Goal: Communication & Community: Share content

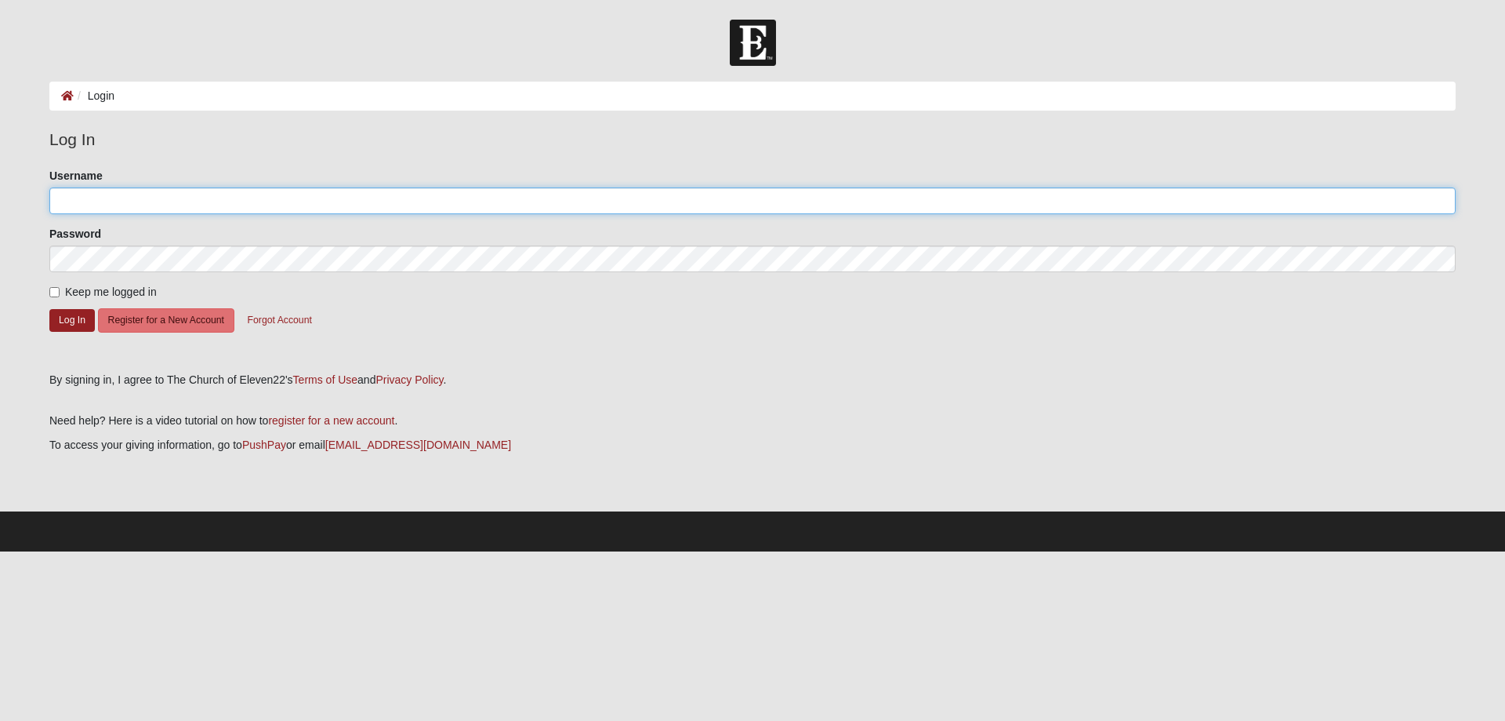
click at [217, 194] on input "Username" at bounding box center [752, 200] width 1407 height 27
type input "karey99"
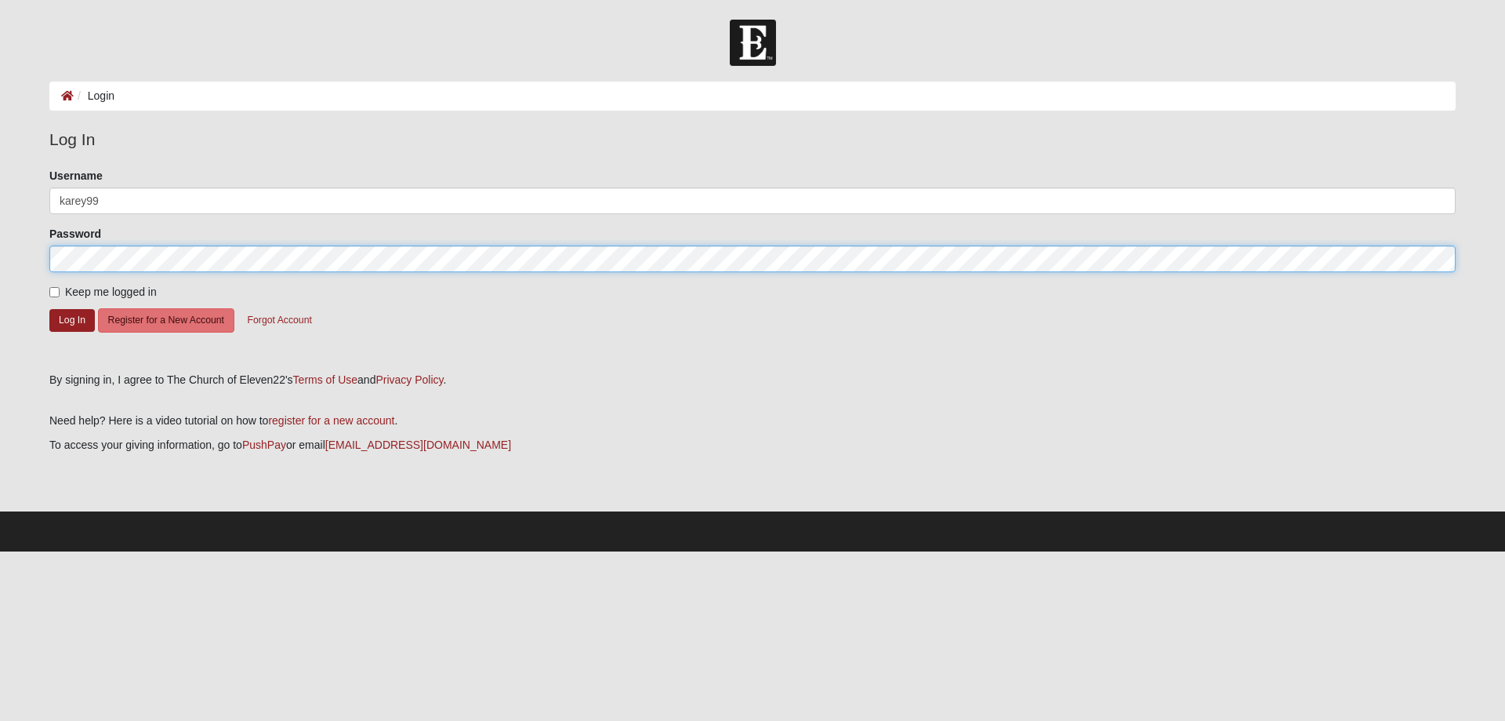
click at [49, 309] on button "Log In" at bounding box center [71, 320] width 45 height 23
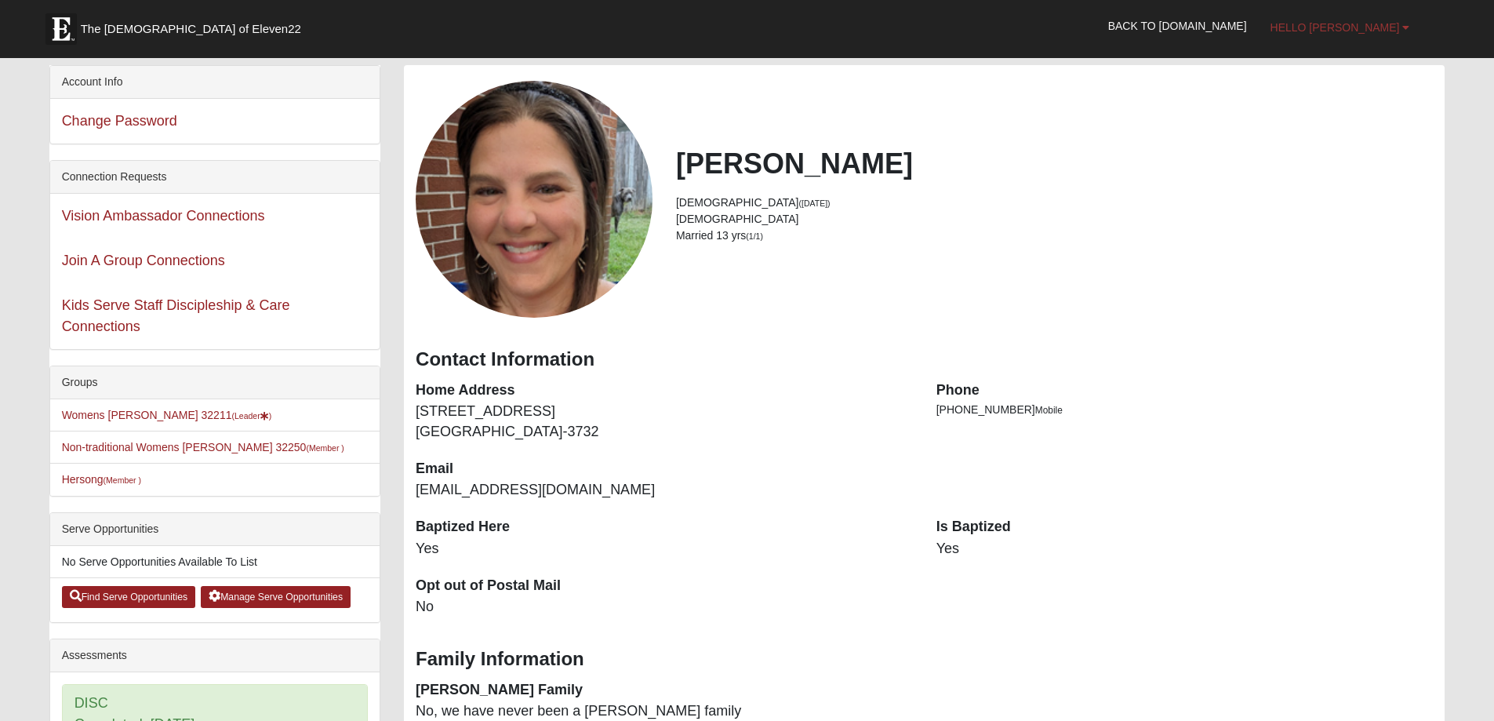
click at [1371, 34] on link "Hello [PERSON_NAME]" at bounding box center [1339, 27] width 163 height 39
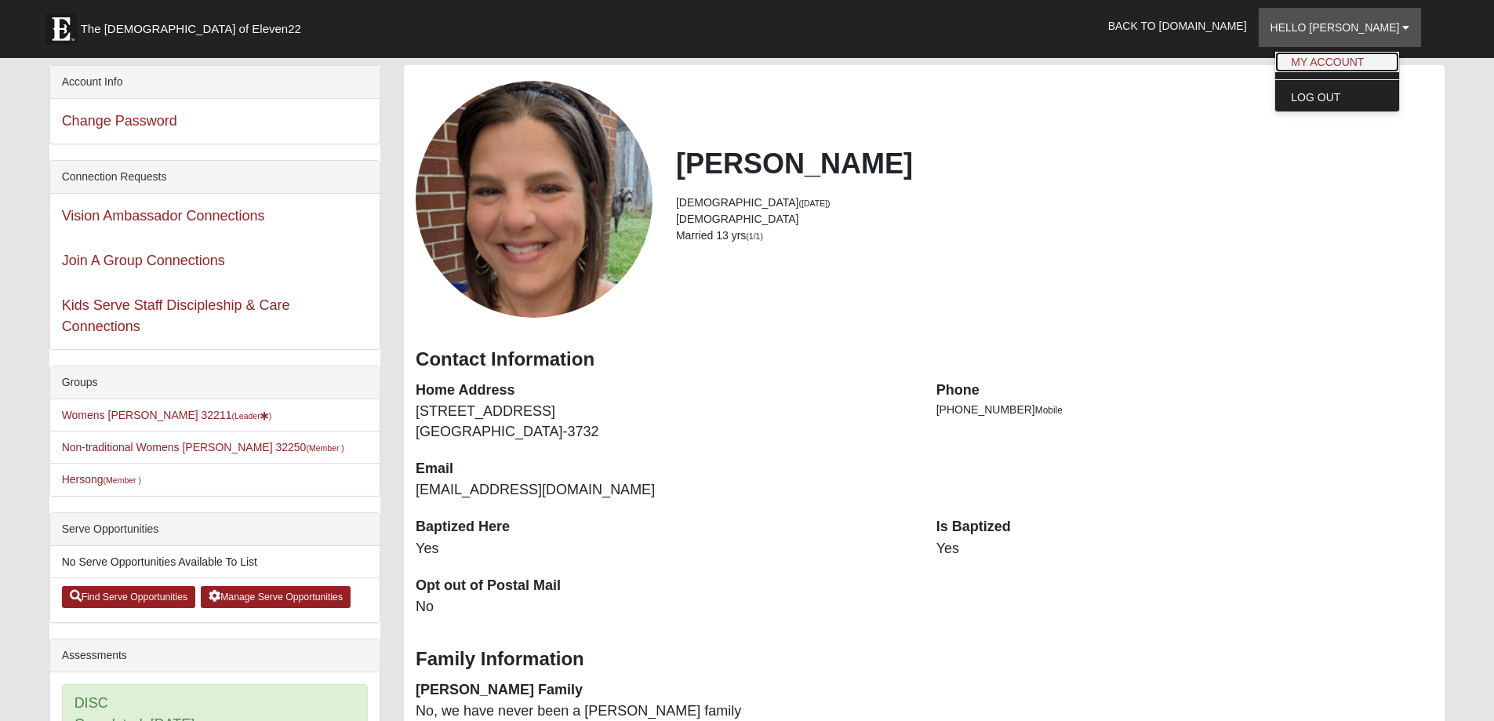
click at [1373, 56] on link "My Account" at bounding box center [1337, 62] width 124 height 20
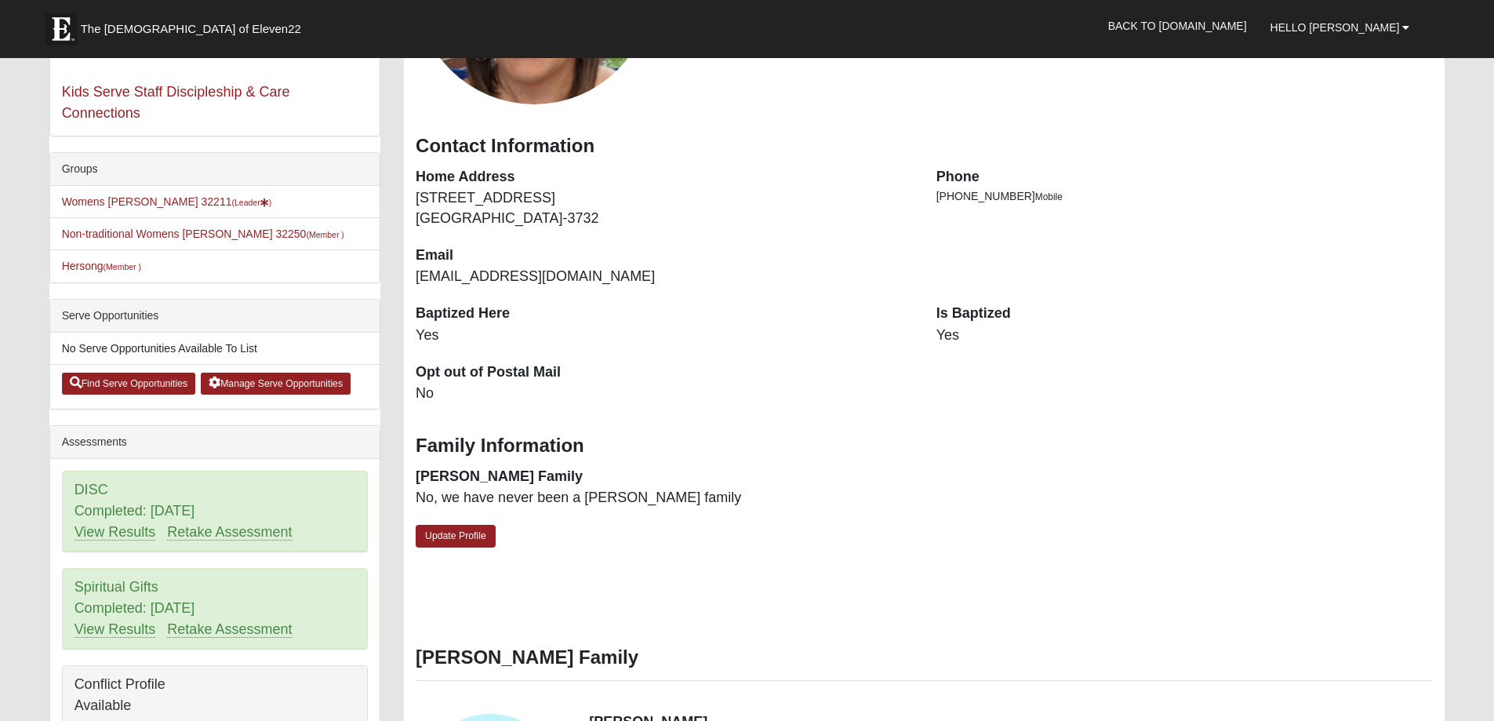
scroll to position [314, 0]
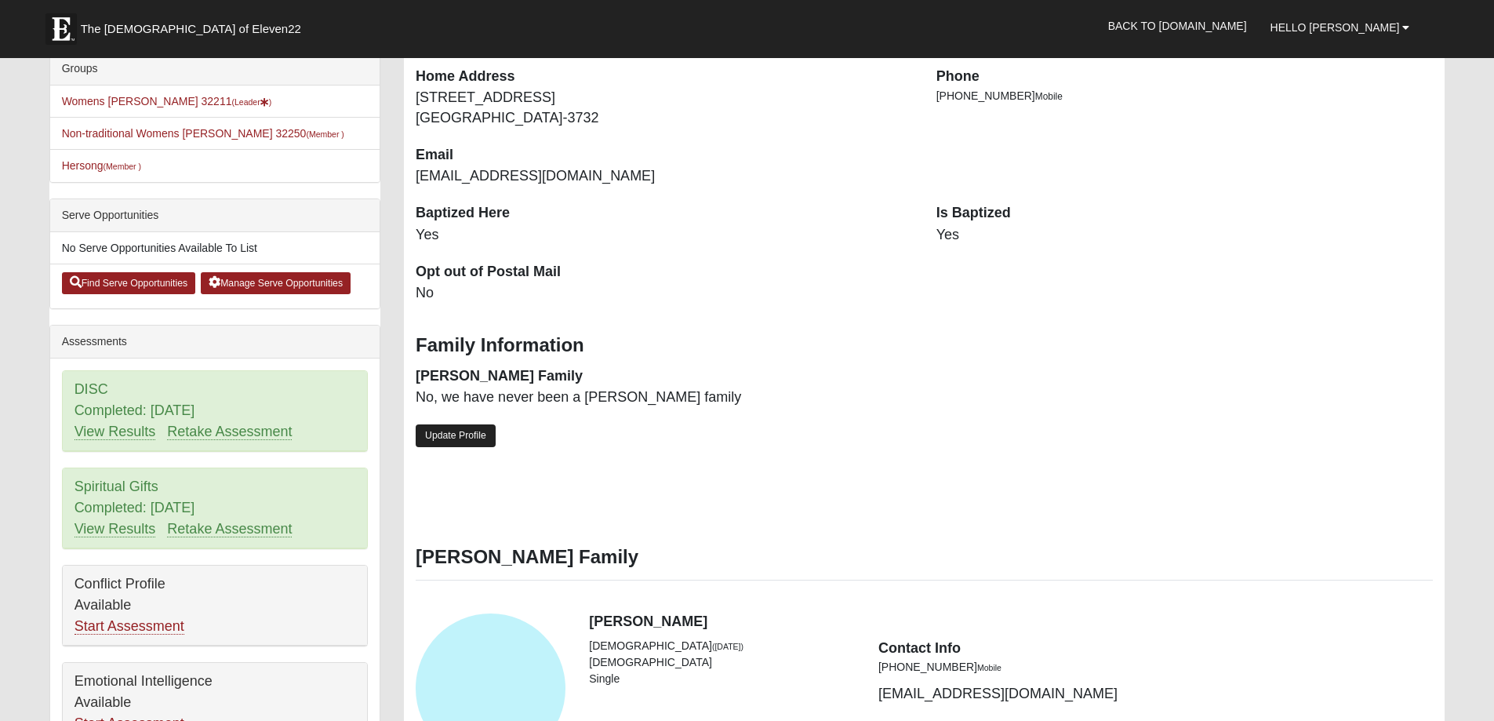
click at [474, 444] on link "Update Profile" at bounding box center [456, 435] width 80 height 23
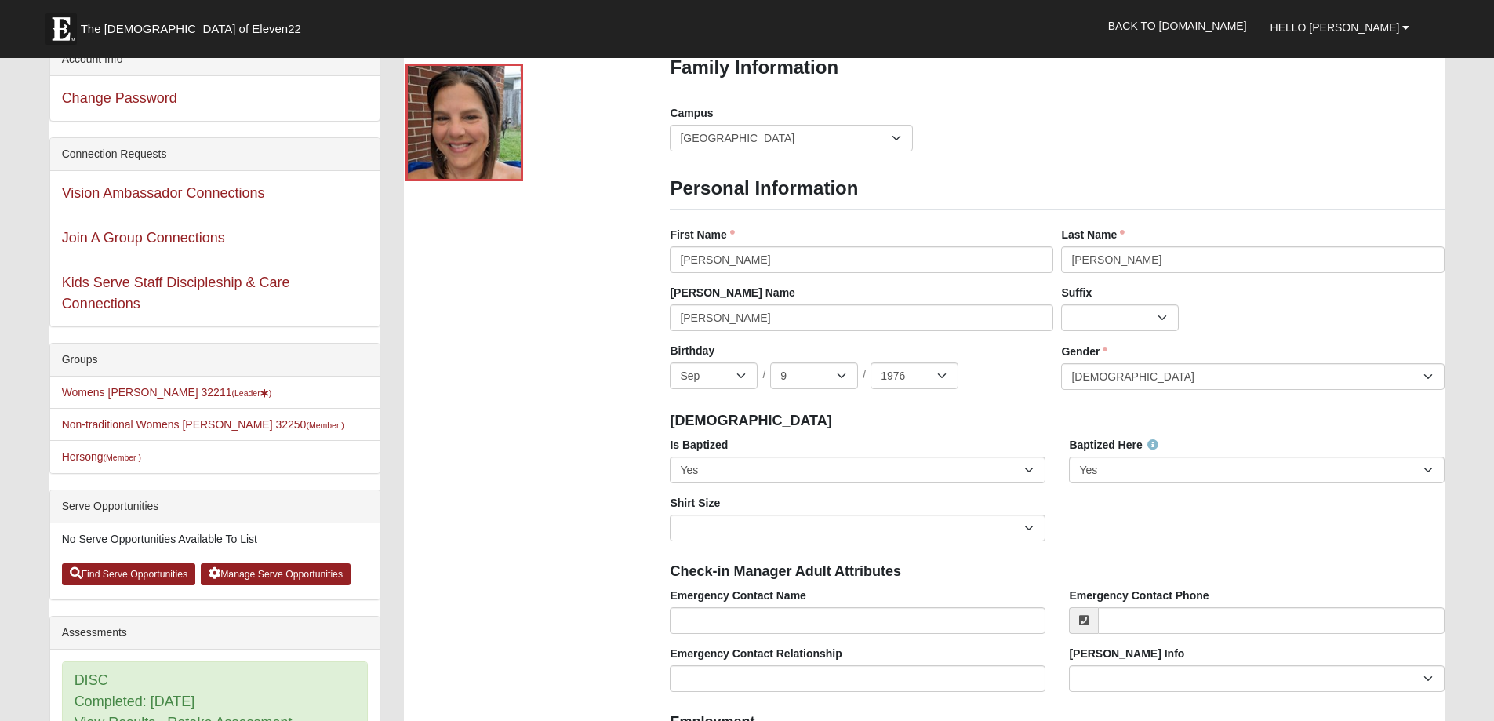
scroll to position [0, 0]
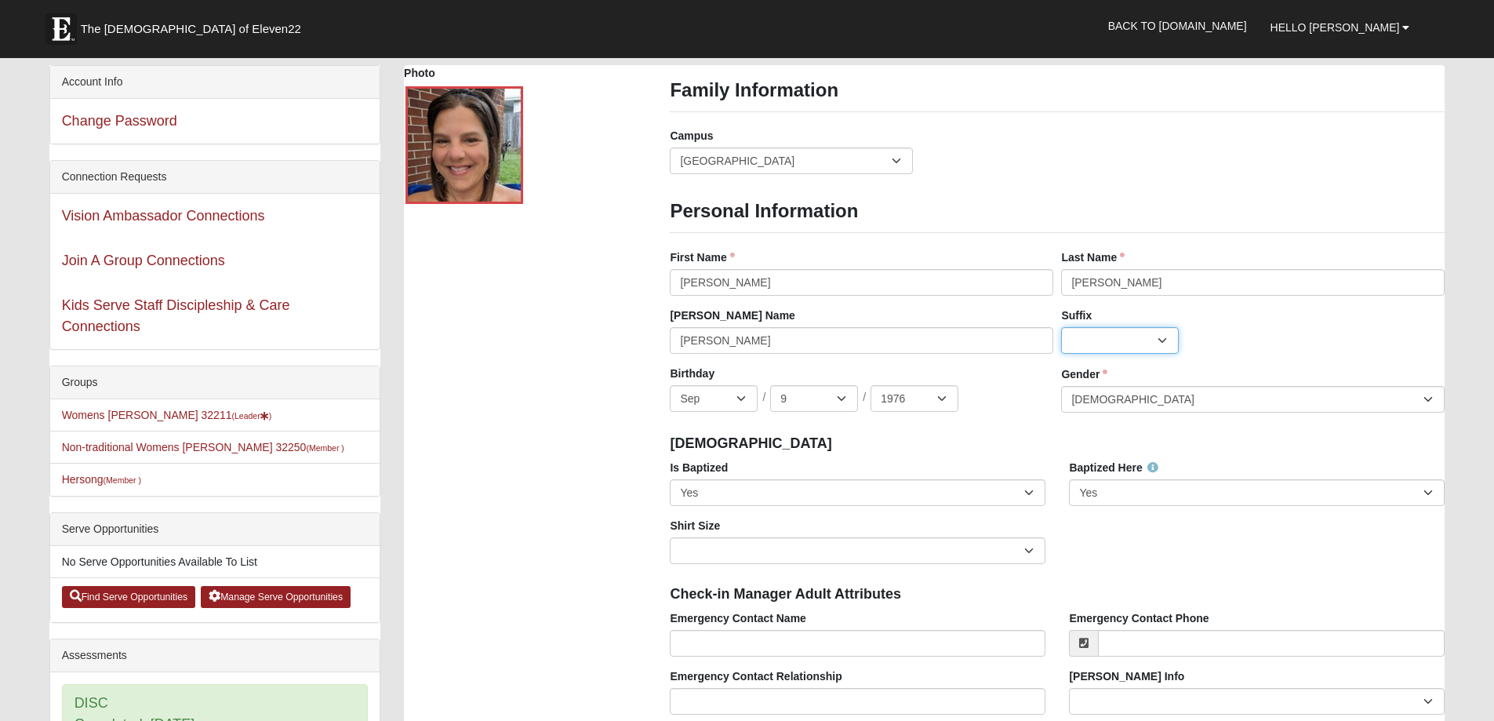
click at [1135, 339] on select "Jr. Sr. Ph.D. II III IV V VI MD" at bounding box center [1120, 340] width 118 height 27
click at [1222, 24] on link "Back to COE22.com" at bounding box center [1177, 25] width 162 height 39
click at [1371, 27] on span "Hello [PERSON_NAME]" at bounding box center [1334, 27] width 129 height 13
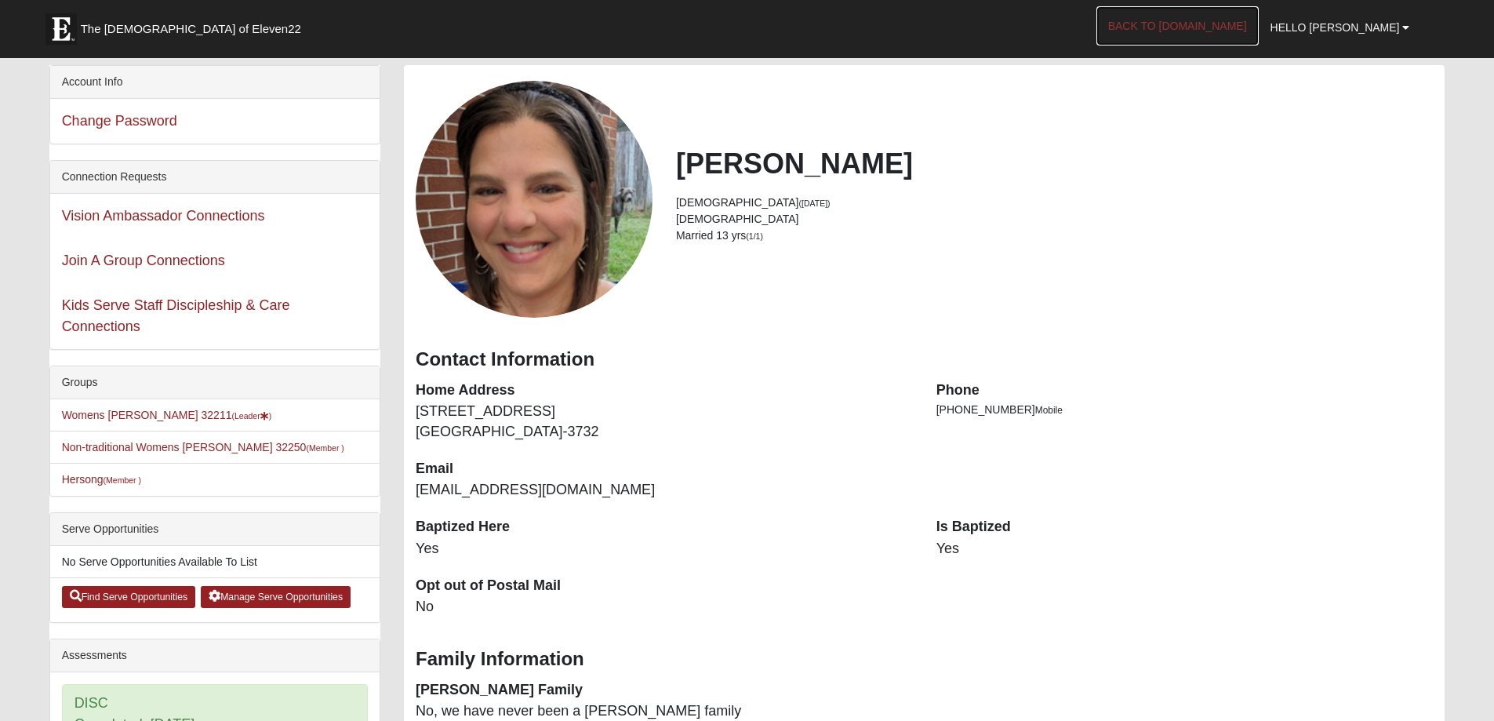
click at [1215, 26] on link "Back to [DOMAIN_NAME]" at bounding box center [1177, 25] width 162 height 39
click at [173, 27] on span "The [DEMOGRAPHIC_DATA] of Eleven22" at bounding box center [191, 29] width 220 height 16
click at [140, 418] on link "Womens Gooden 32211 (Leader )" at bounding box center [167, 415] width 210 height 13
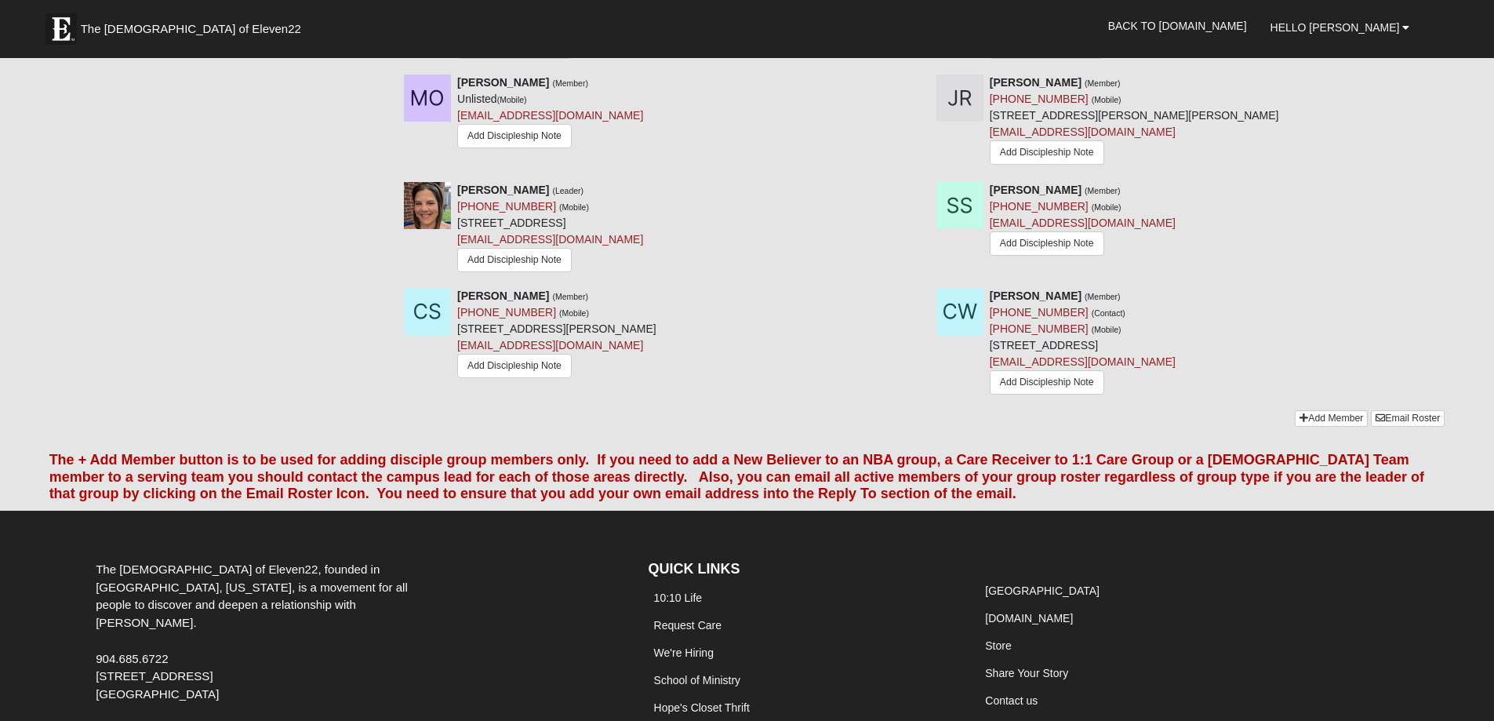
scroll to position [1480, 0]
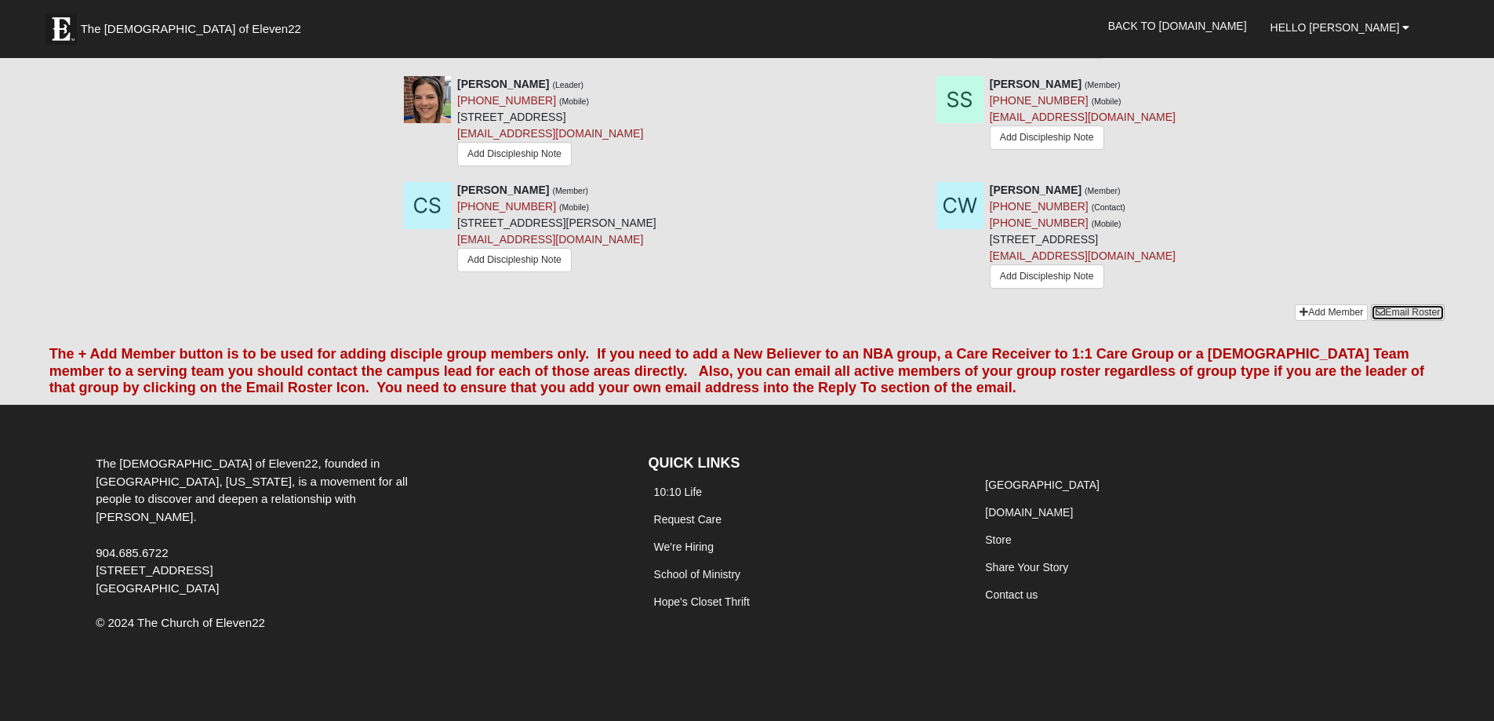
click at [1410, 308] on link "Email Roster" at bounding box center [1408, 312] width 74 height 16
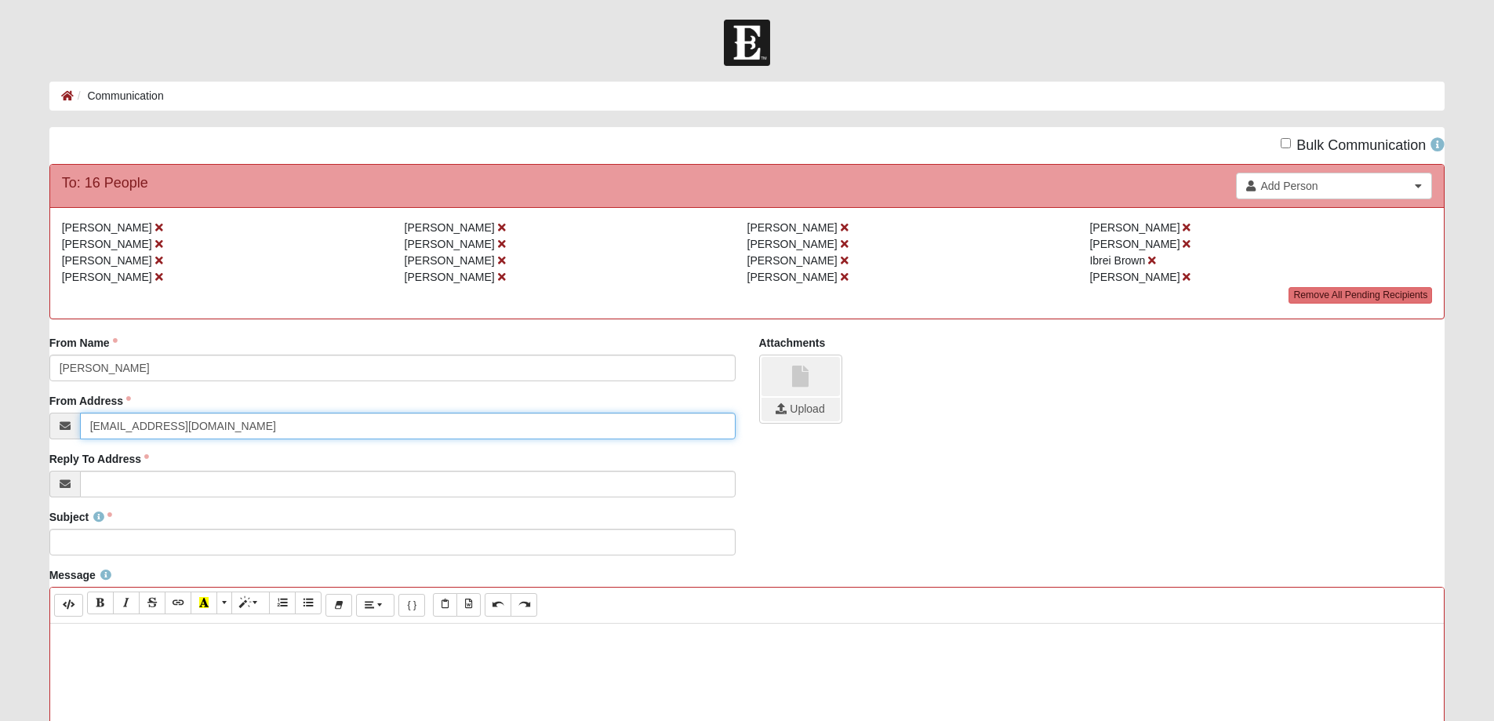
drag, startPoint x: 209, startPoint y: 421, endPoint x: 35, endPoint y: 418, distance: 173.3
click at [35, 418] on form "Hello [PERSON_NAME] My Account Log Out Communication Communication Error" at bounding box center [747, 654] width 1494 height 1268
type input "[EMAIL_ADDRESS][DOMAIN_NAME]"
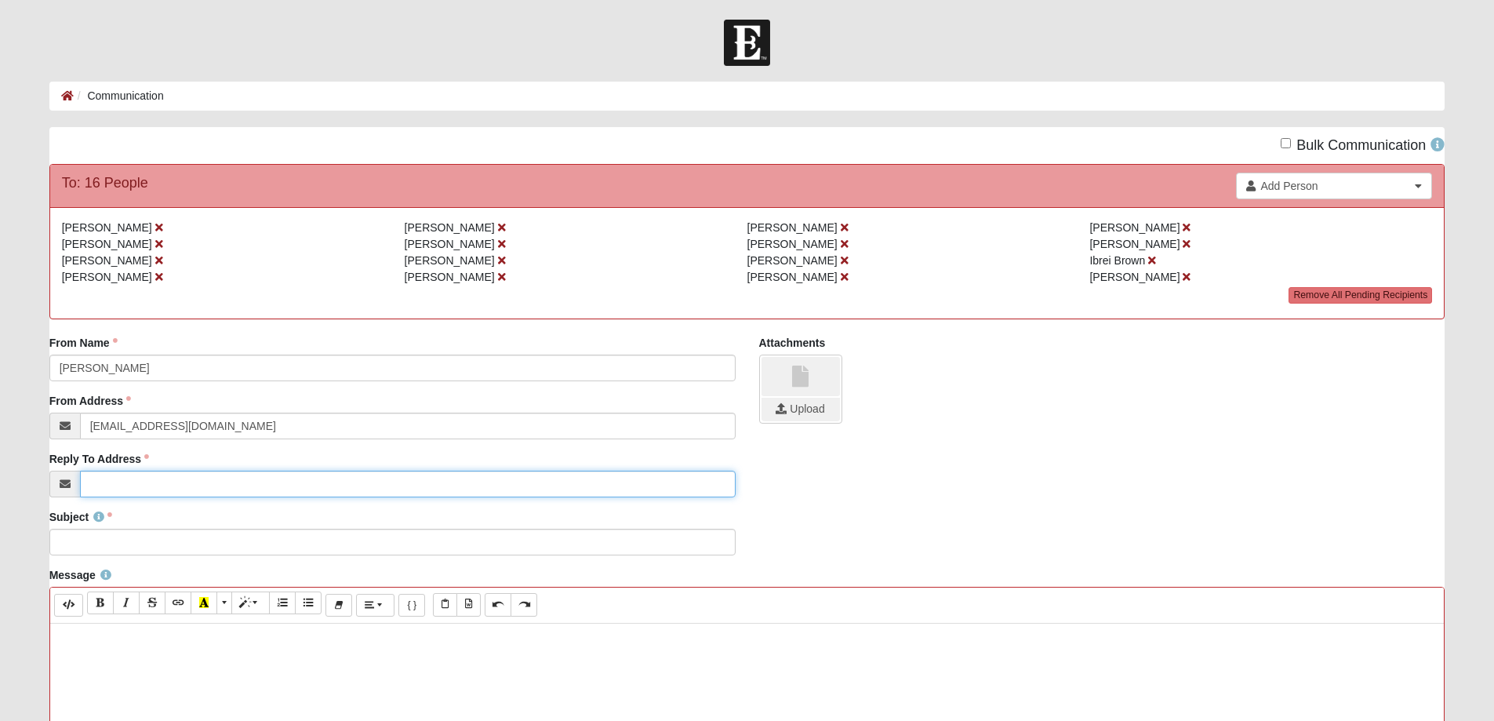
type input "[EMAIL_ADDRESS][DOMAIN_NAME]"
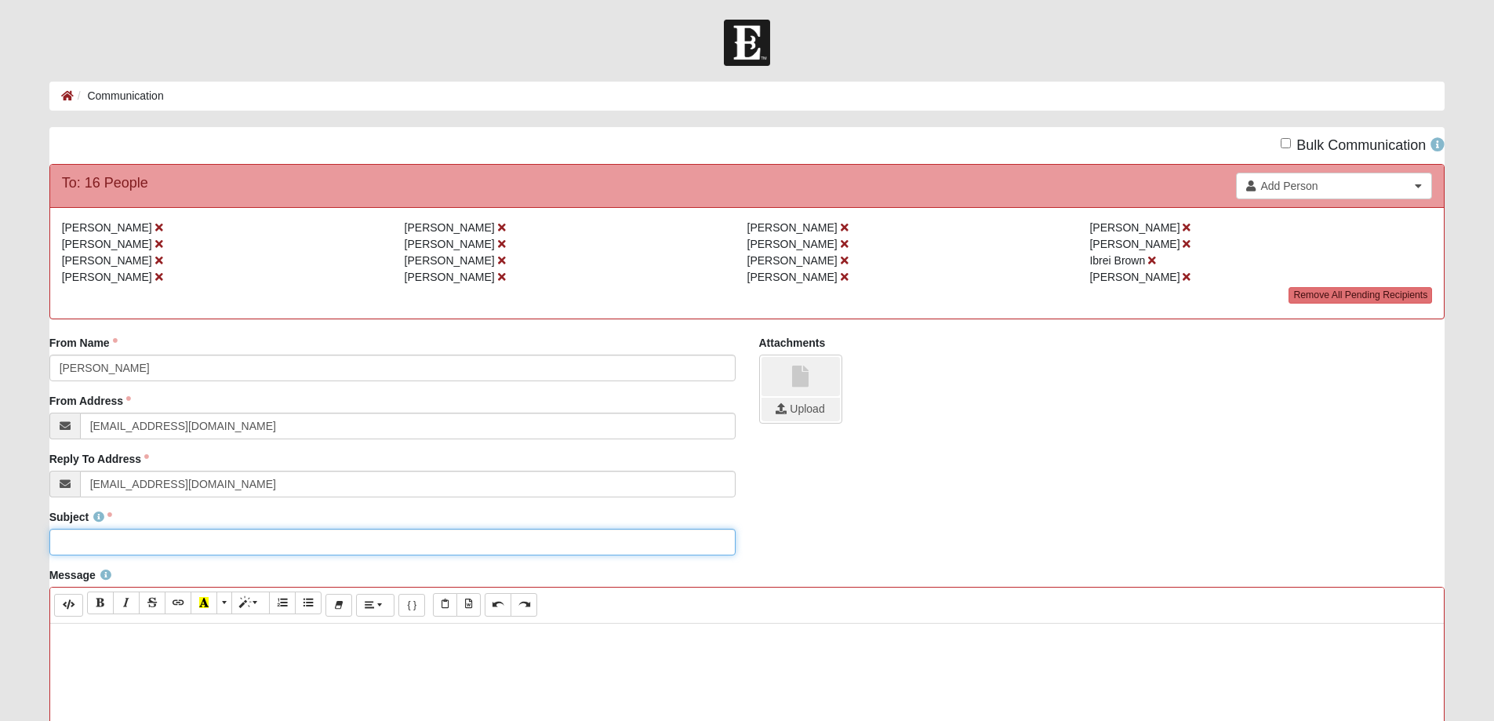
click at [148, 551] on input "Subject" at bounding box center [392, 541] width 686 height 27
click at [111, 543] on input "Subject" at bounding box center [392, 541] width 686 height 27
type input "Worship is War: Come Thou Fount of Every Blessing"
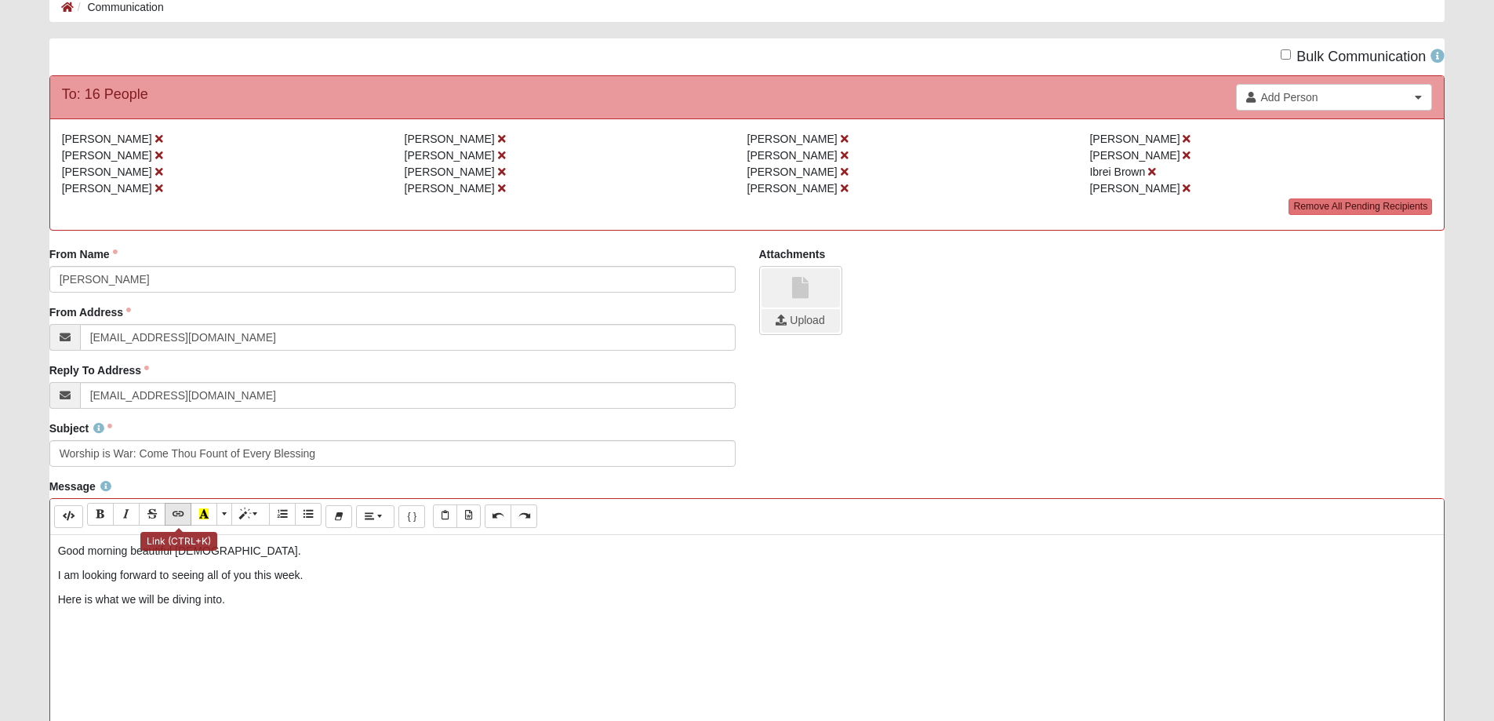
scroll to position [314, 0]
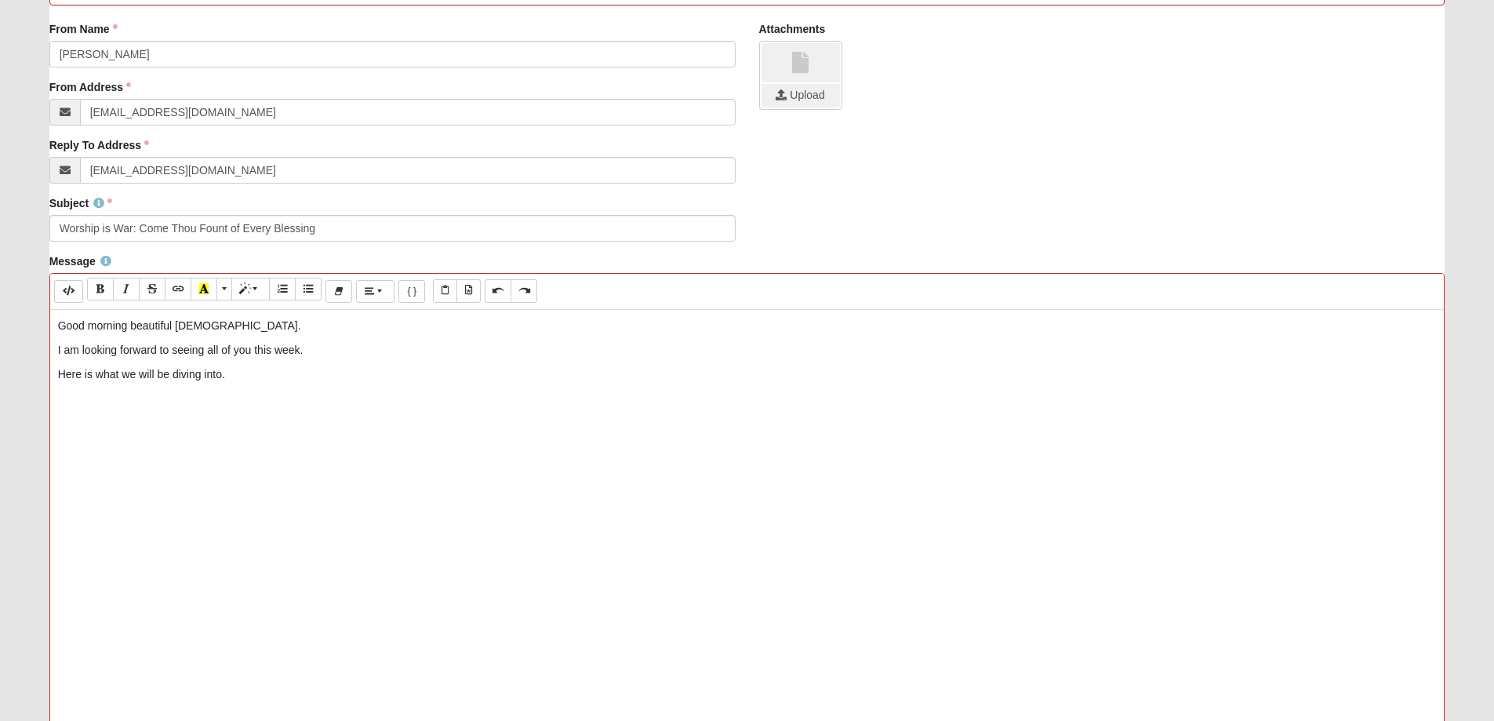
click at [105, 423] on div "Good morning beautiful [DEMOGRAPHIC_DATA]. I am looking forward to seeing all o…" at bounding box center [747, 545] width 1394 height 470
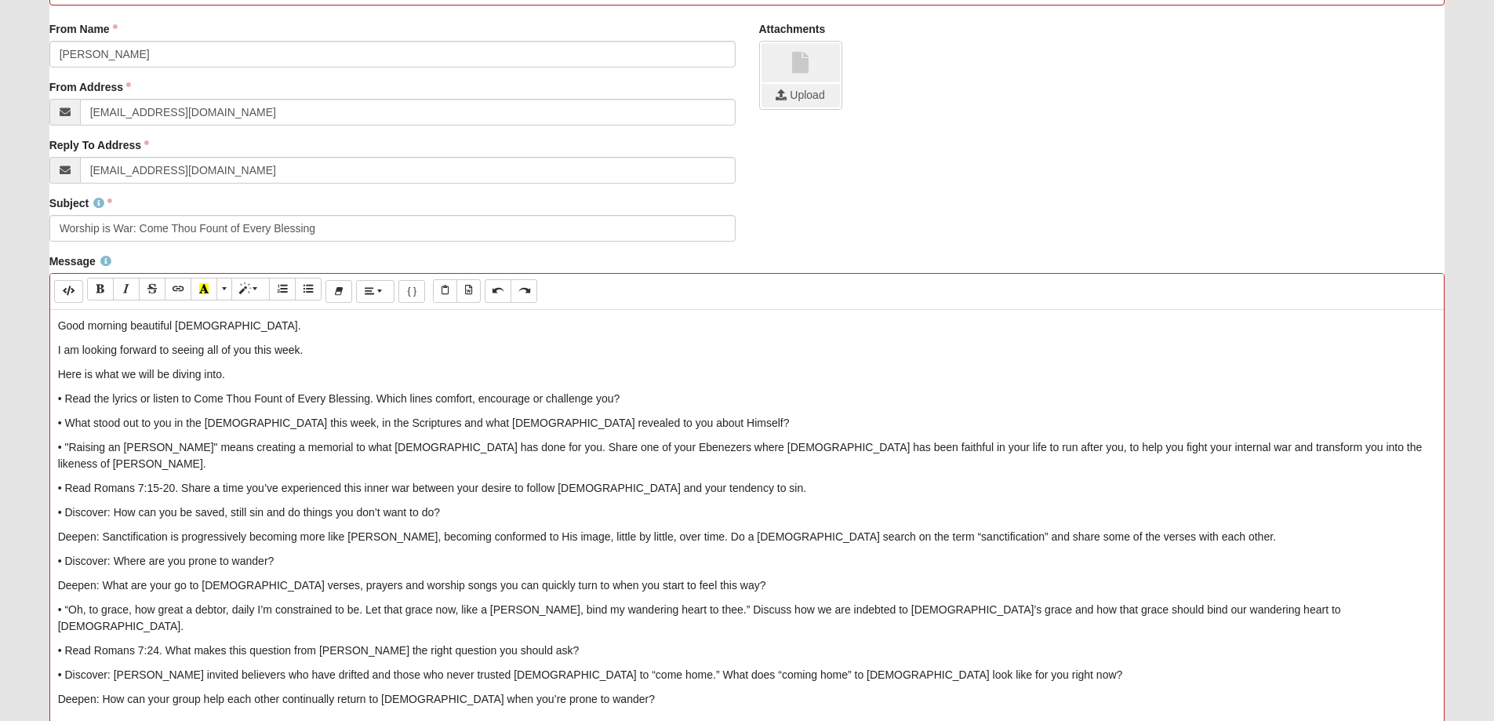
click at [60, 372] on p "Here is what we will be diving into." at bounding box center [747, 374] width 1378 height 16
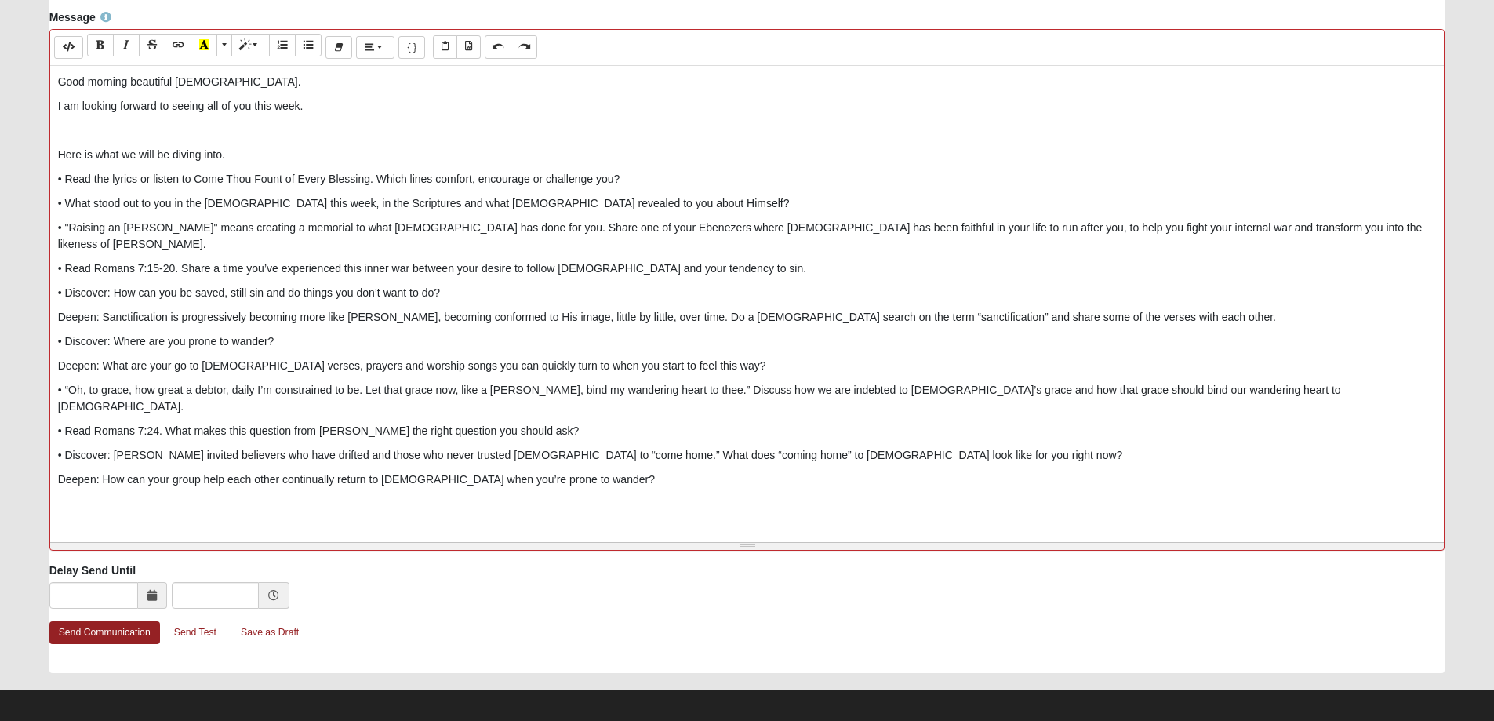
scroll to position [567, 0]
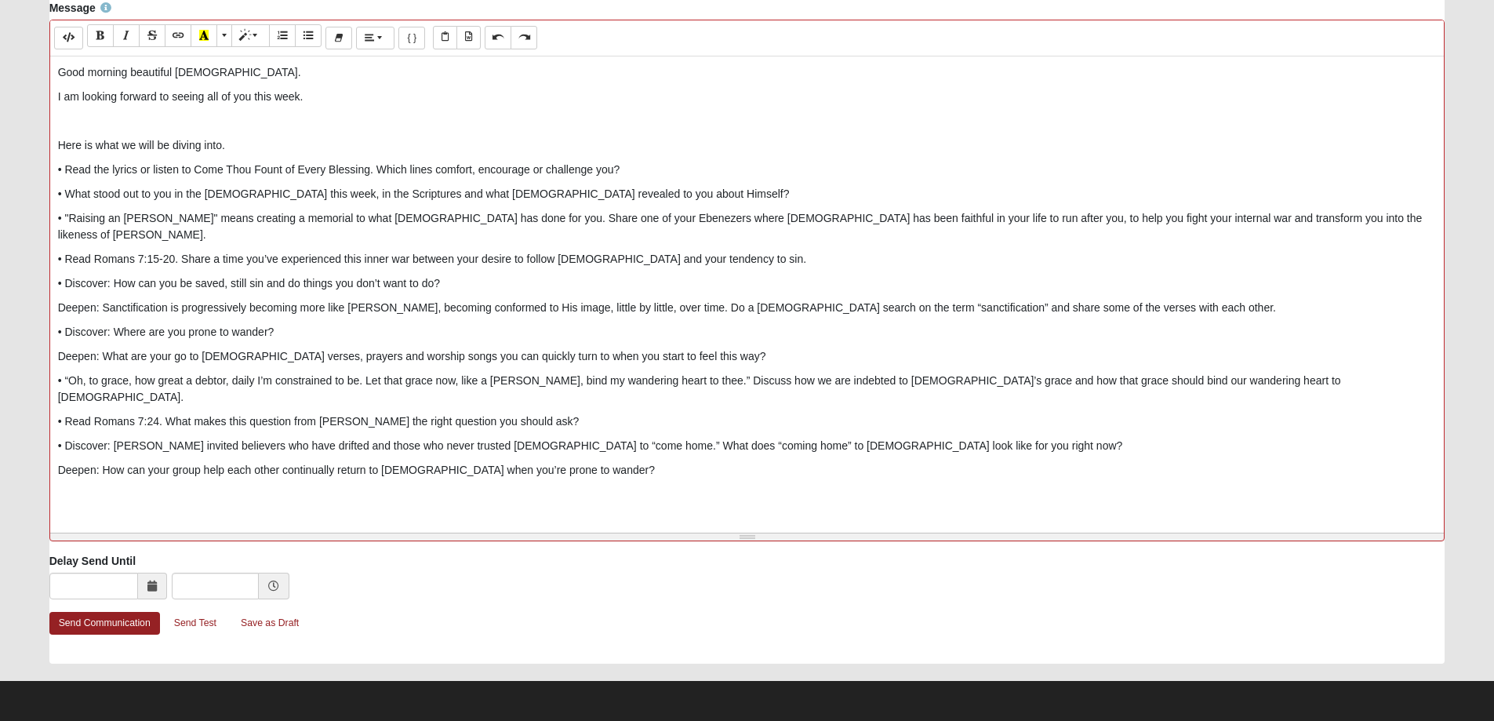
click at [569, 446] on div "Good morning beautiful [DEMOGRAPHIC_DATA]. I am looking forward to seeing all o…" at bounding box center [747, 291] width 1394 height 470
click at [112, 629] on link "Send Communication" at bounding box center [104, 623] width 111 height 23
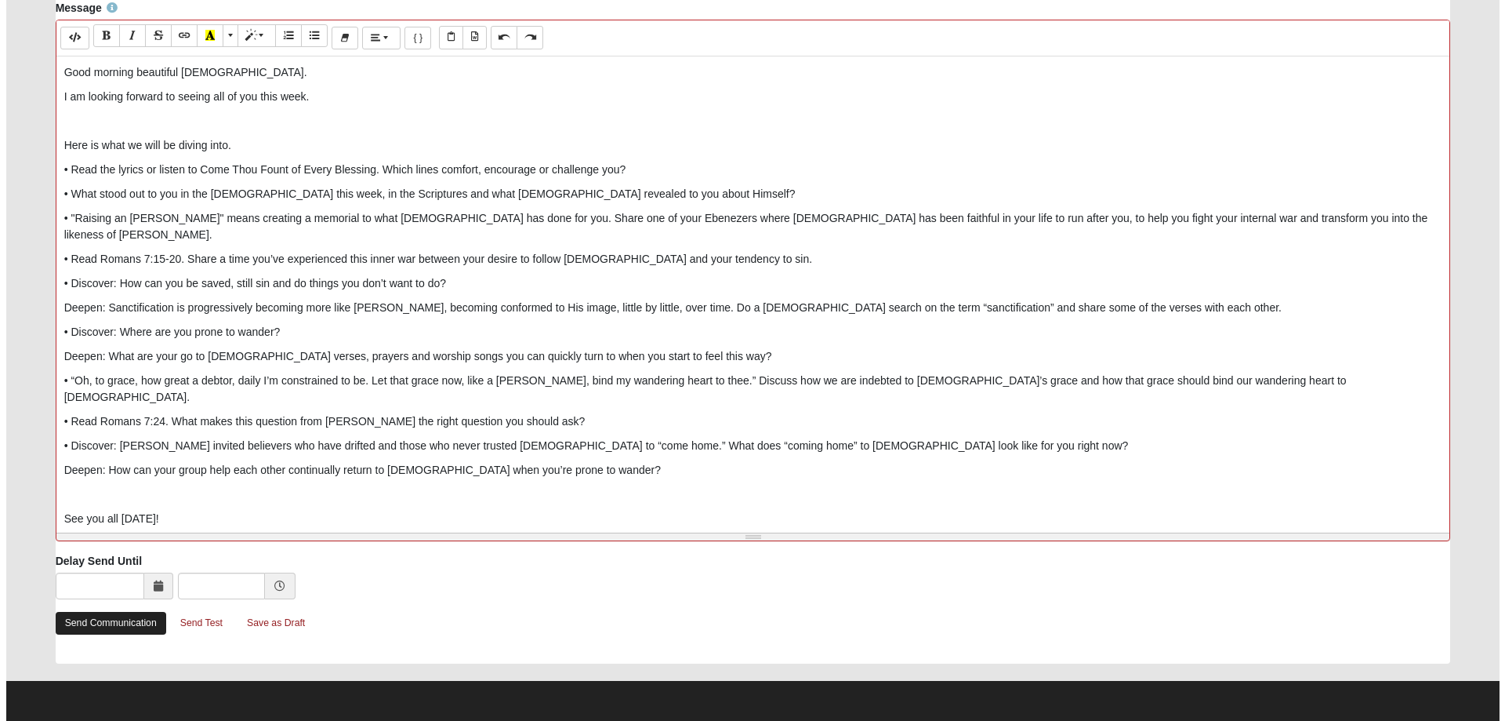
scroll to position [0, 0]
